Goal: Task Accomplishment & Management: Manage account settings

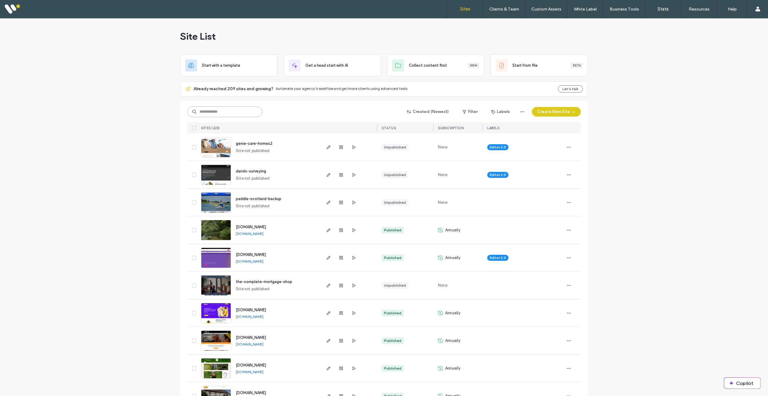
click at [249, 111] on input at bounding box center [224, 111] width 75 height 11
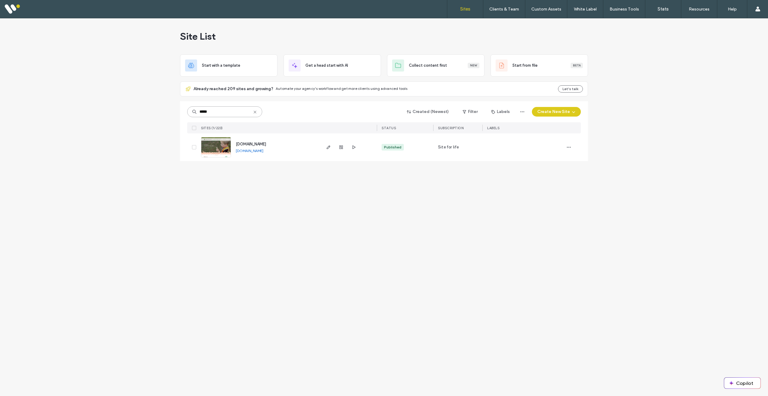
type input "*****"
click at [222, 142] on img at bounding box center [215, 157] width 29 height 41
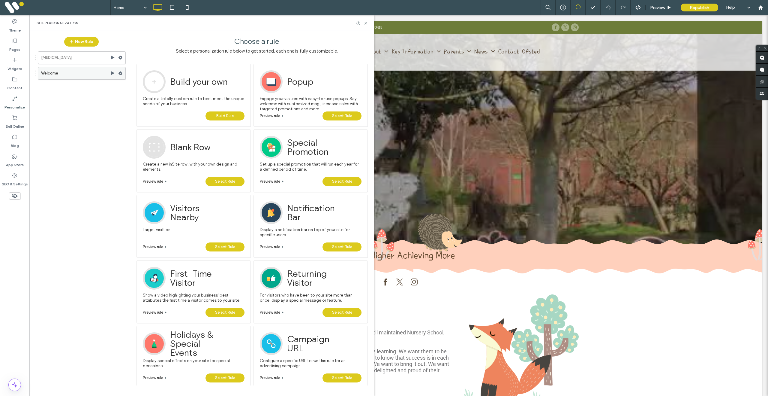
click at [56, 77] on label "Welcome" at bounding box center [75, 73] width 69 height 12
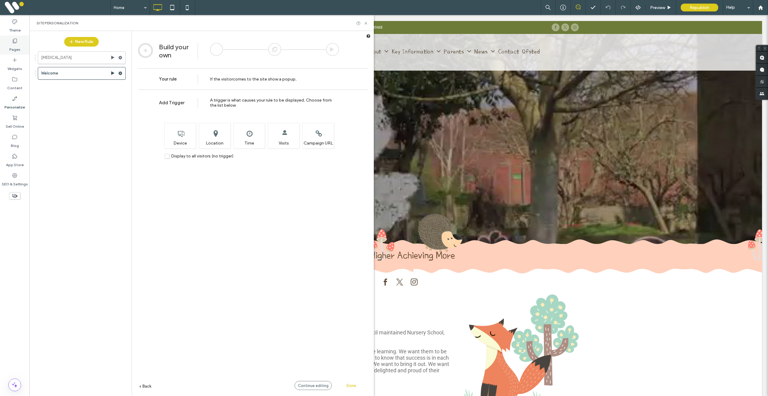
click at [18, 44] on label "Pages" at bounding box center [14, 48] width 11 height 8
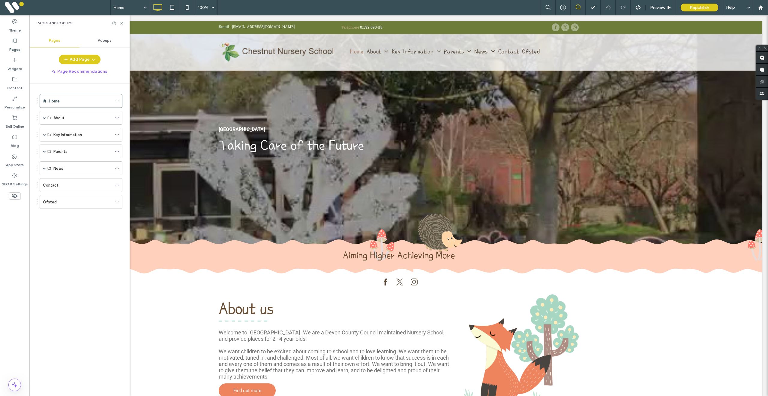
click at [15, 40] on icon at bounding box center [15, 41] width 6 height 6
click at [105, 41] on span "Popups" at bounding box center [105, 40] width 14 height 5
click at [71, 91] on label "Welcome" at bounding box center [77, 92] width 80 height 12
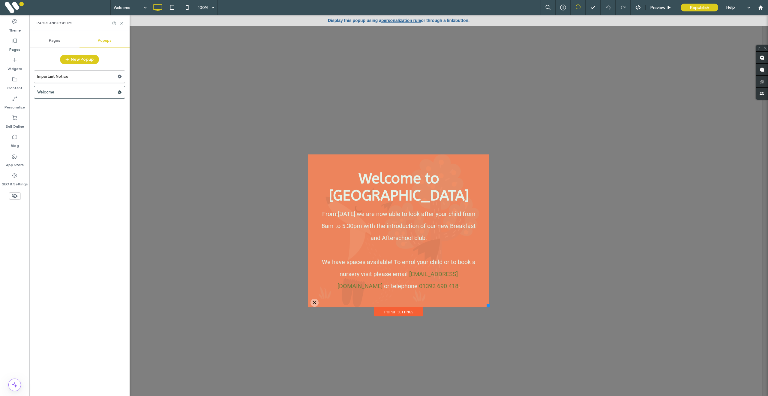
click at [17, 41] on icon at bounding box center [15, 41] width 6 height 6
click at [15, 98] on icon at bounding box center [15, 98] width 6 height 6
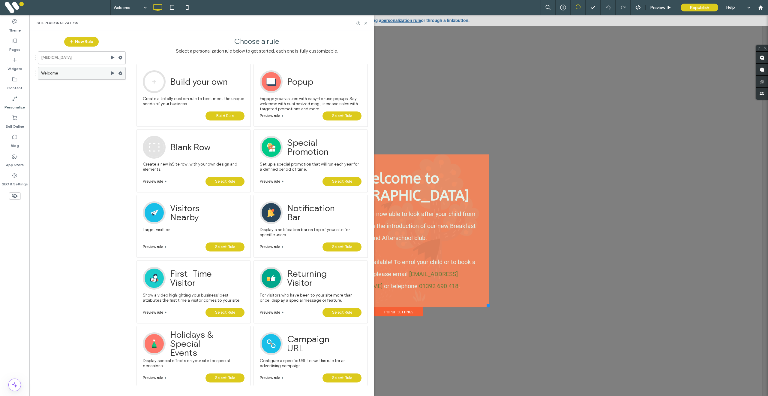
click at [121, 73] on use at bounding box center [121, 73] width 4 height 4
click at [150, 98] on span "Deactivate" at bounding box center [151, 96] width 22 height 5
click at [696, 8] on span "Republish" at bounding box center [700, 7] width 20 height 5
